Goal: Information Seeking & Learning: Learn about a topic

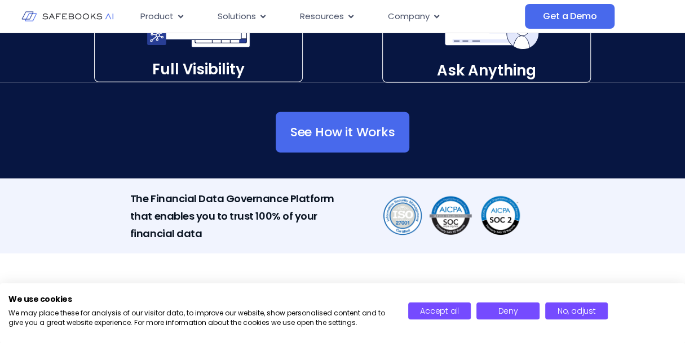
scroll to position [1824, 0]
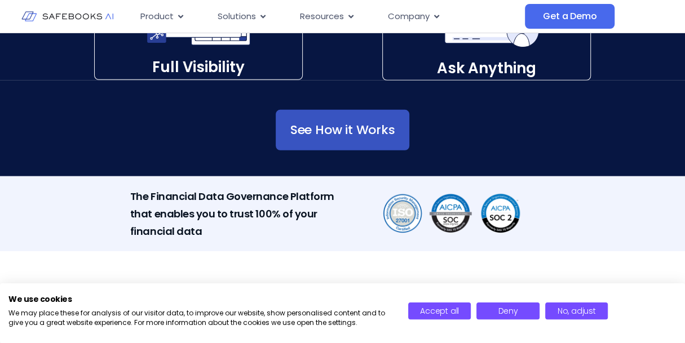
click at [313, 141] on link "See How it Works" at bounding box center [343, 130] width 134 height 41
